Goal: Task Accomplishment & Management: Manage account settings

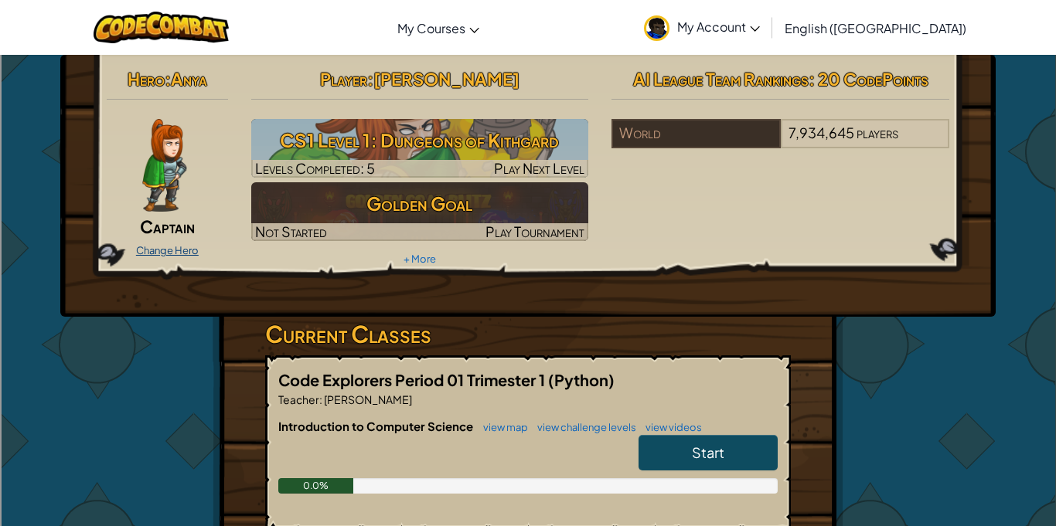
click at [168, 245] on link "Change Hero" at bounding box center [167, 250] width 63 height 12
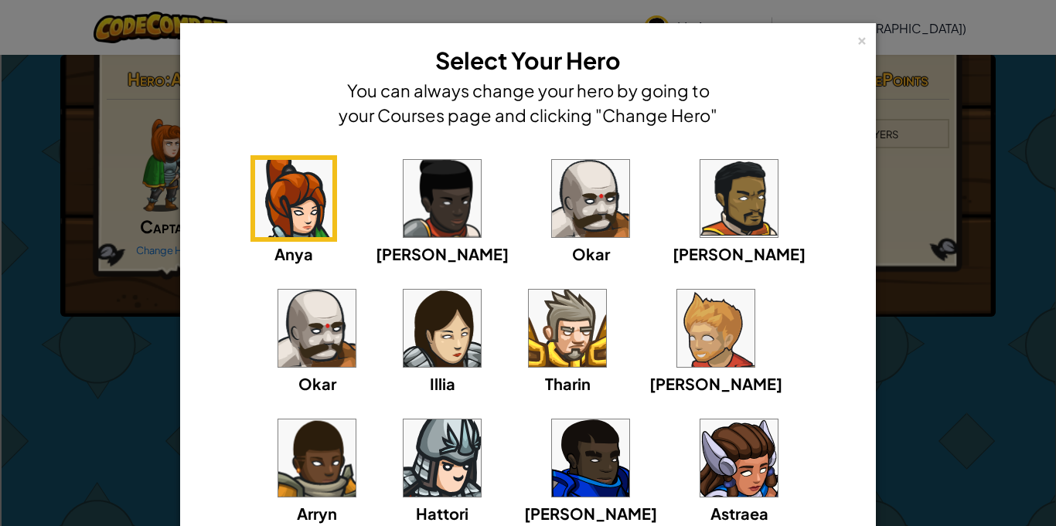
click at [529, 322] on img at bounding box center [567, 328] width 77 height 77
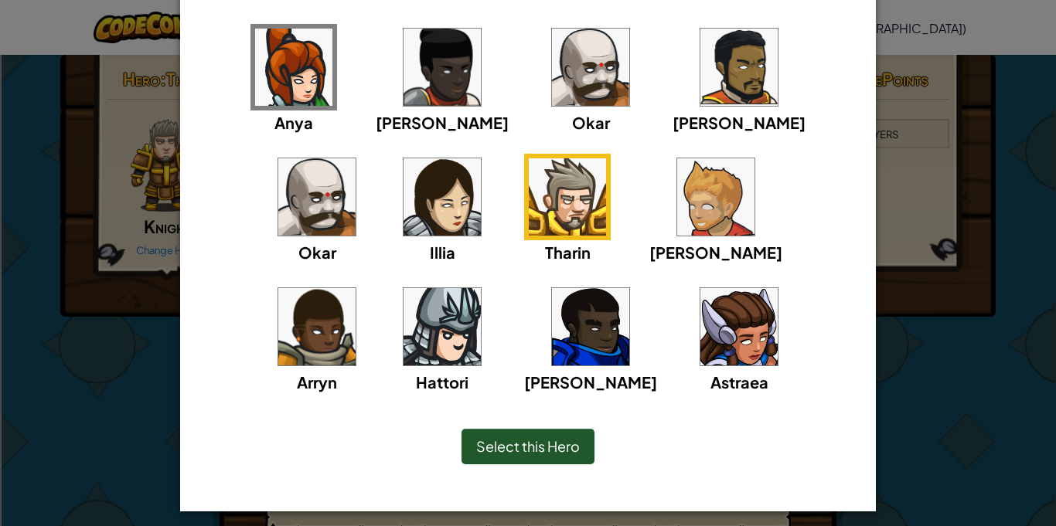
scroll to position [140, 0]
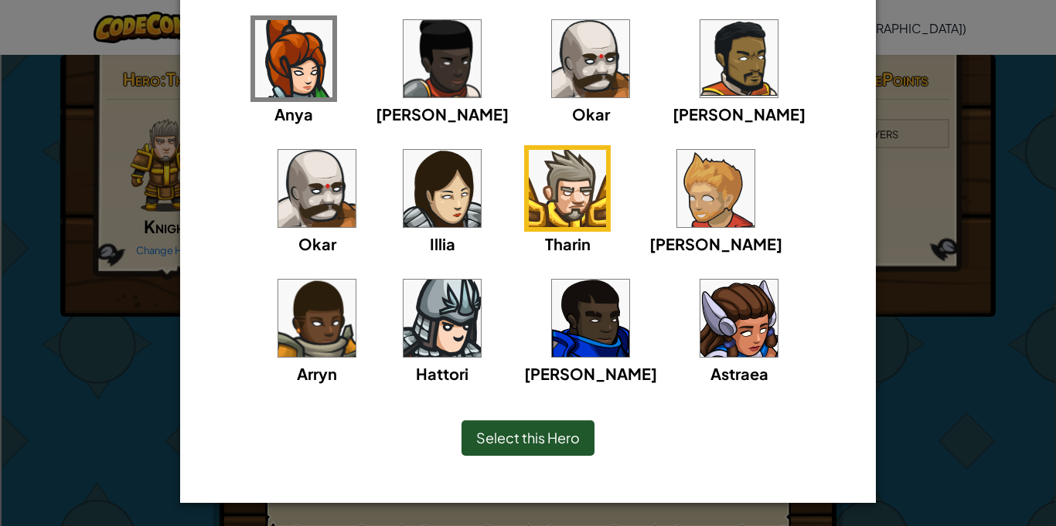
click at [509, 438] on span "Select this Hero" at bounding box center [528, 438] width 104 height 18
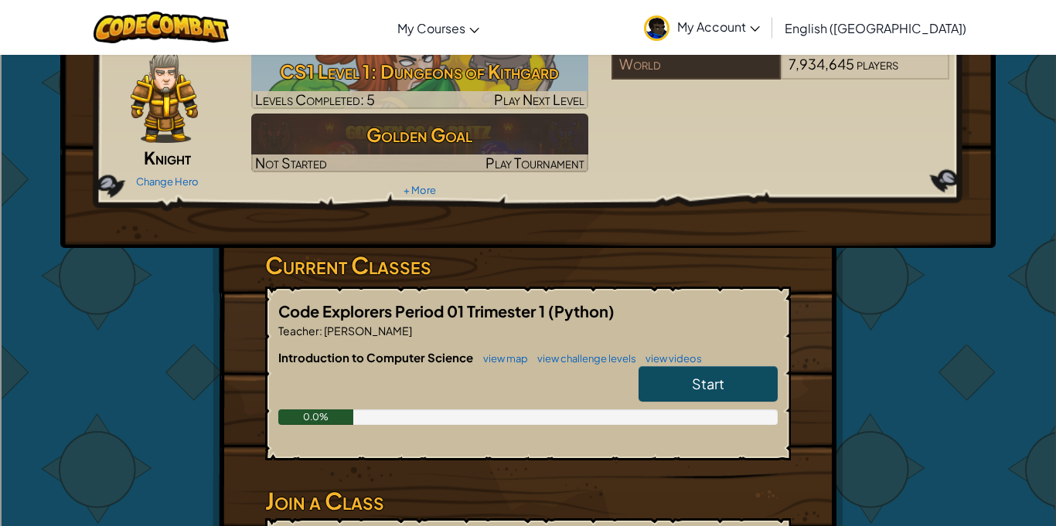
scroll to position [80, 0]
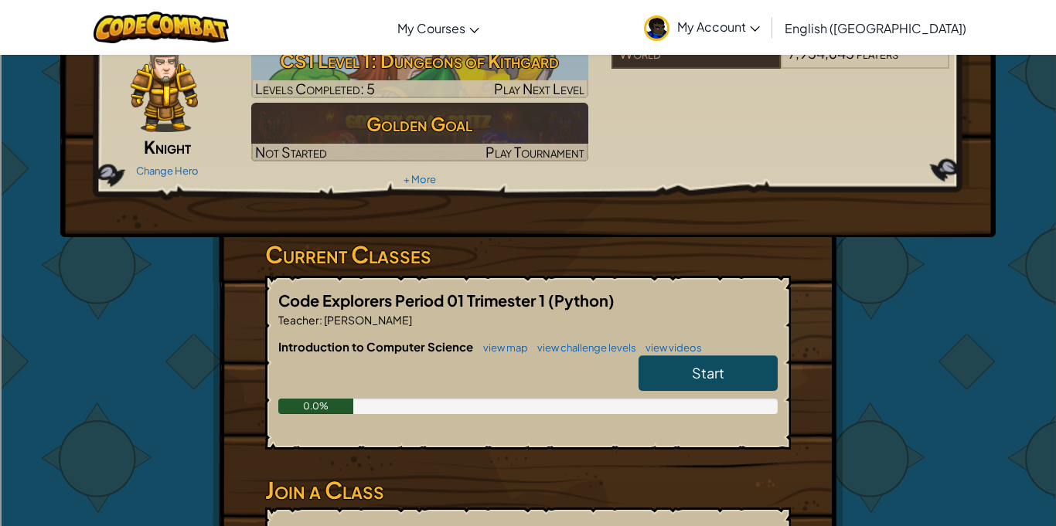
click at [170, 137] on span "Knight" at bounding box center [167, 147] width 47 height 22
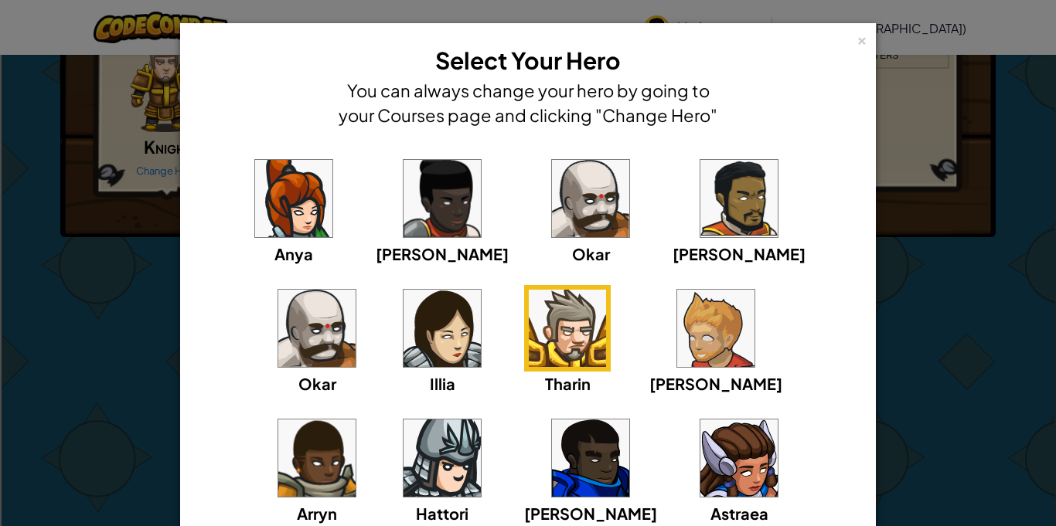
click at [552, 449] on img at bounding box center [590, 458] width 77 height 77
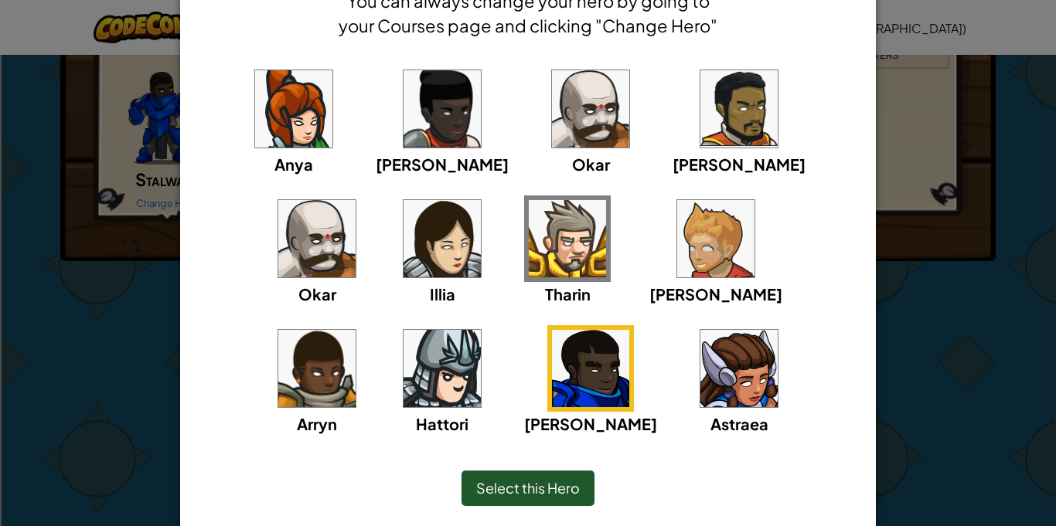
scroll to position [138, 0]
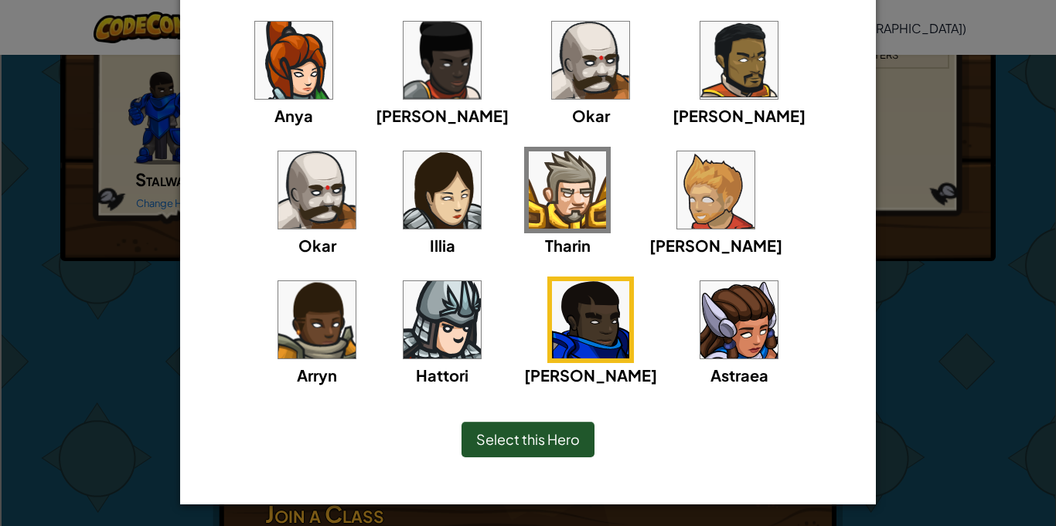
click at [484, 437] on span "Select this Hero" at bounding box center [528, 440] width 104 height 18
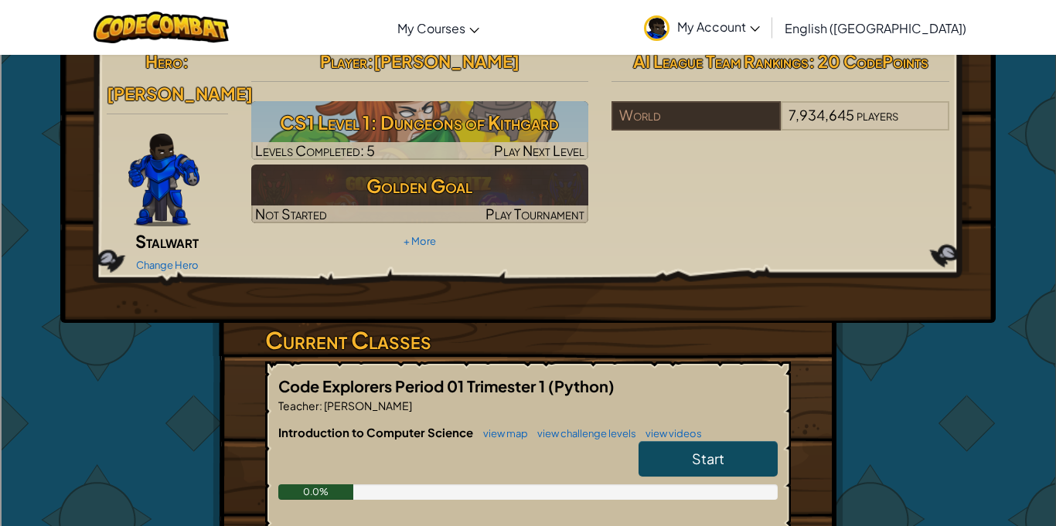
scroll to position [12, 0]
